Goal: Task Accomplishment & Management: Use online tool/utility

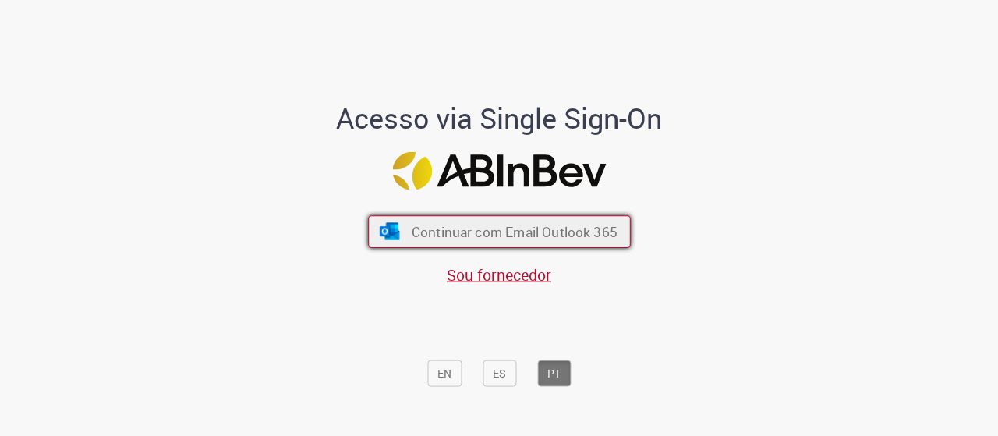
click at [484, 227] on span "Continuar com Email Outlook 365" at bounding box center [514, 231] width 206 height 18
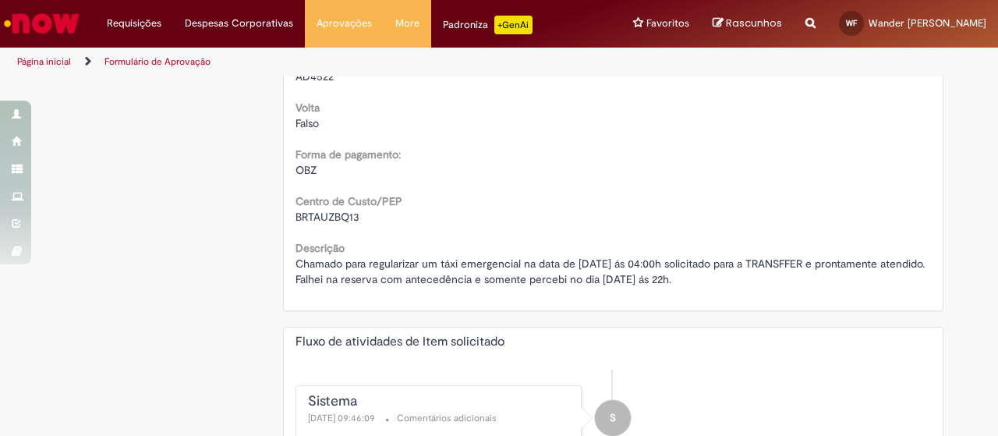
scroll to position [1372, 0]
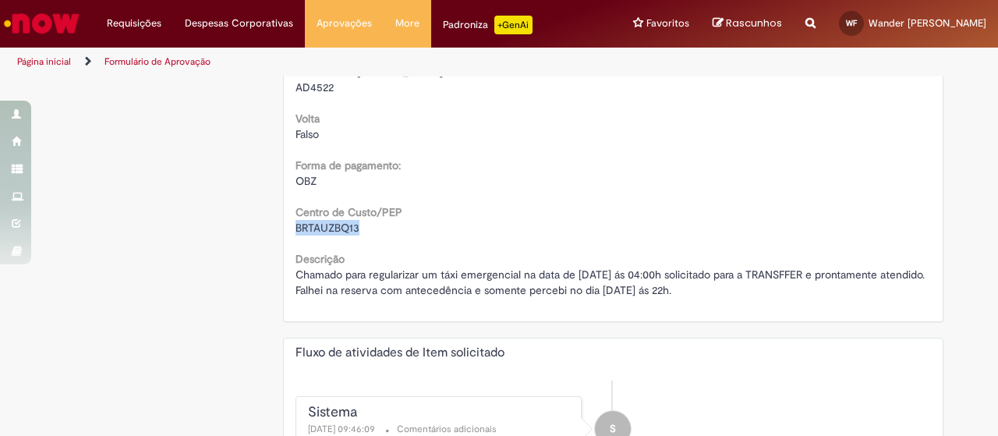
drag, startPoint x: 352, startPoint y: 231, endPoint x: 286, endPoint y: 232, distance: 65.5
copy span "BRTAUZBQ13"
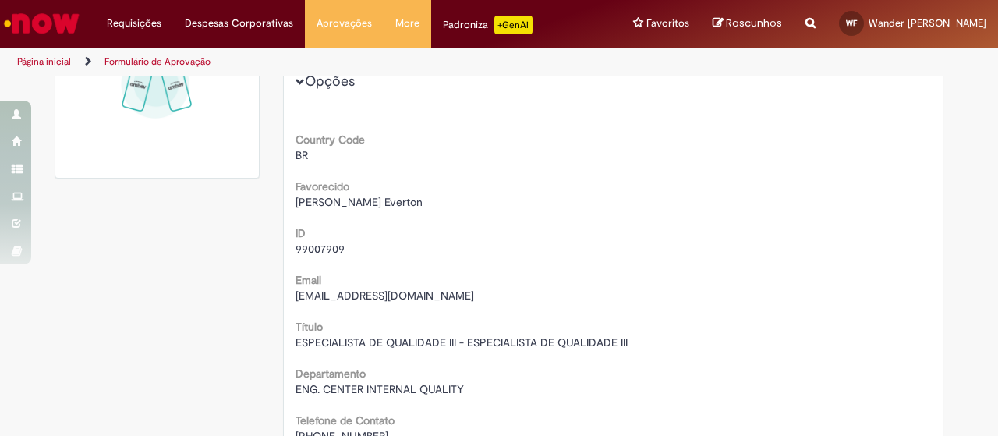
scroll to position [0, 0]
